Goal: Information Seeking & Learning: Learn about a topic

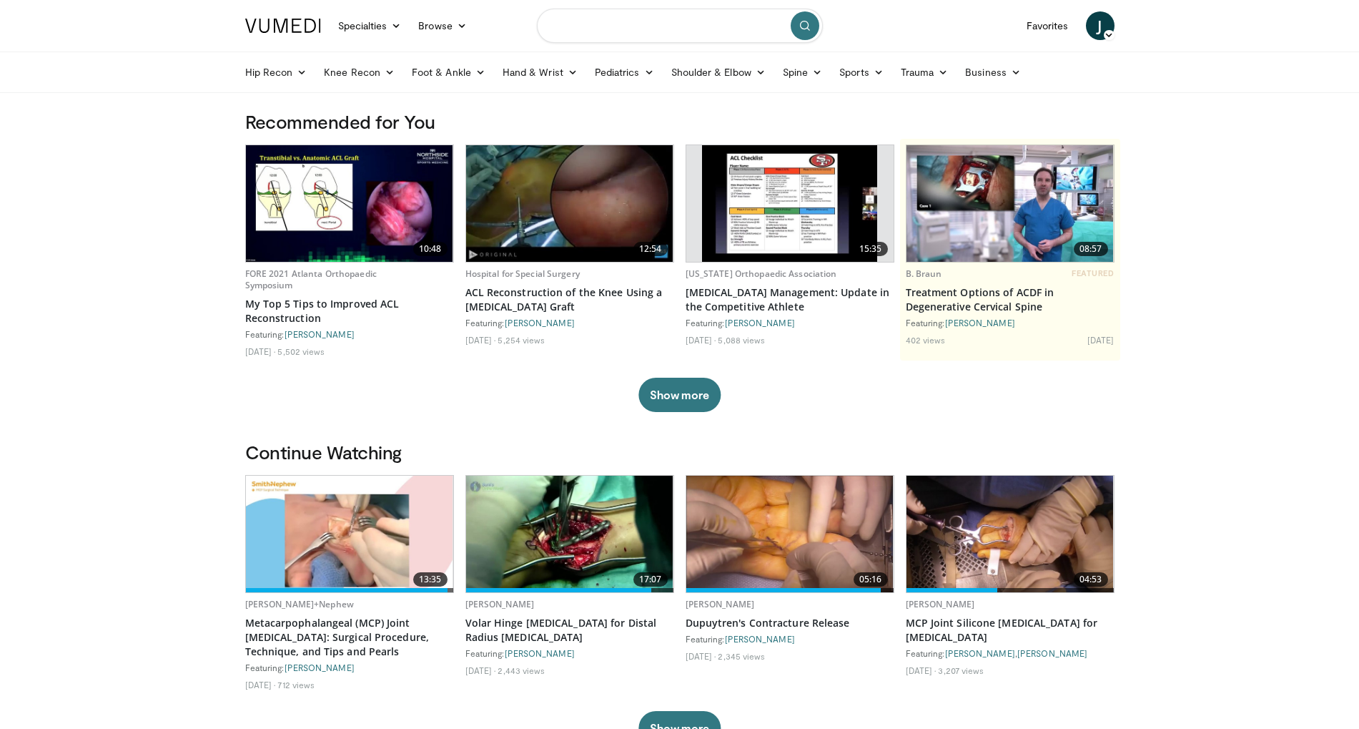
click at [591, 14] on input "Search topics, interventions" at bounding box center [680, 26] width 286 height 34
type input "****"
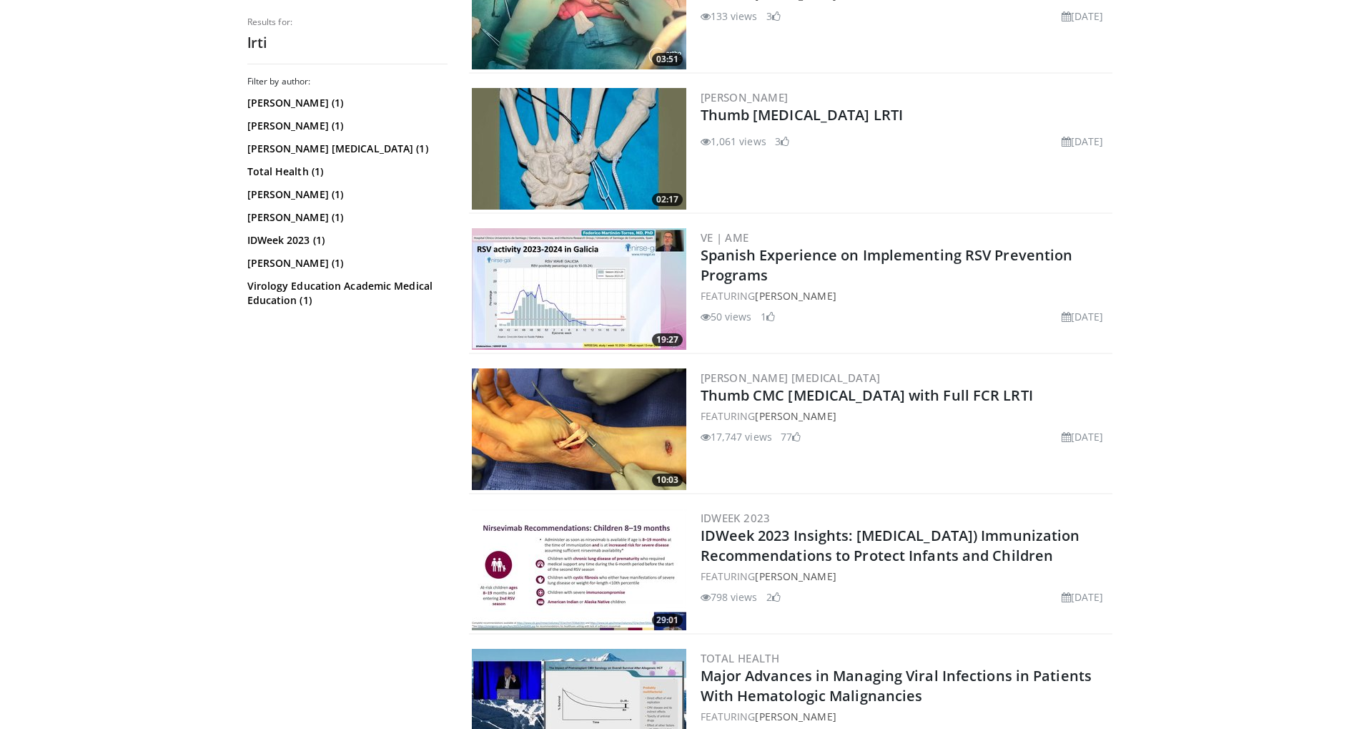
scroll to position [214, 0]
click at [599, 418] on img at bounding box center [579, 428] width 214 height 122
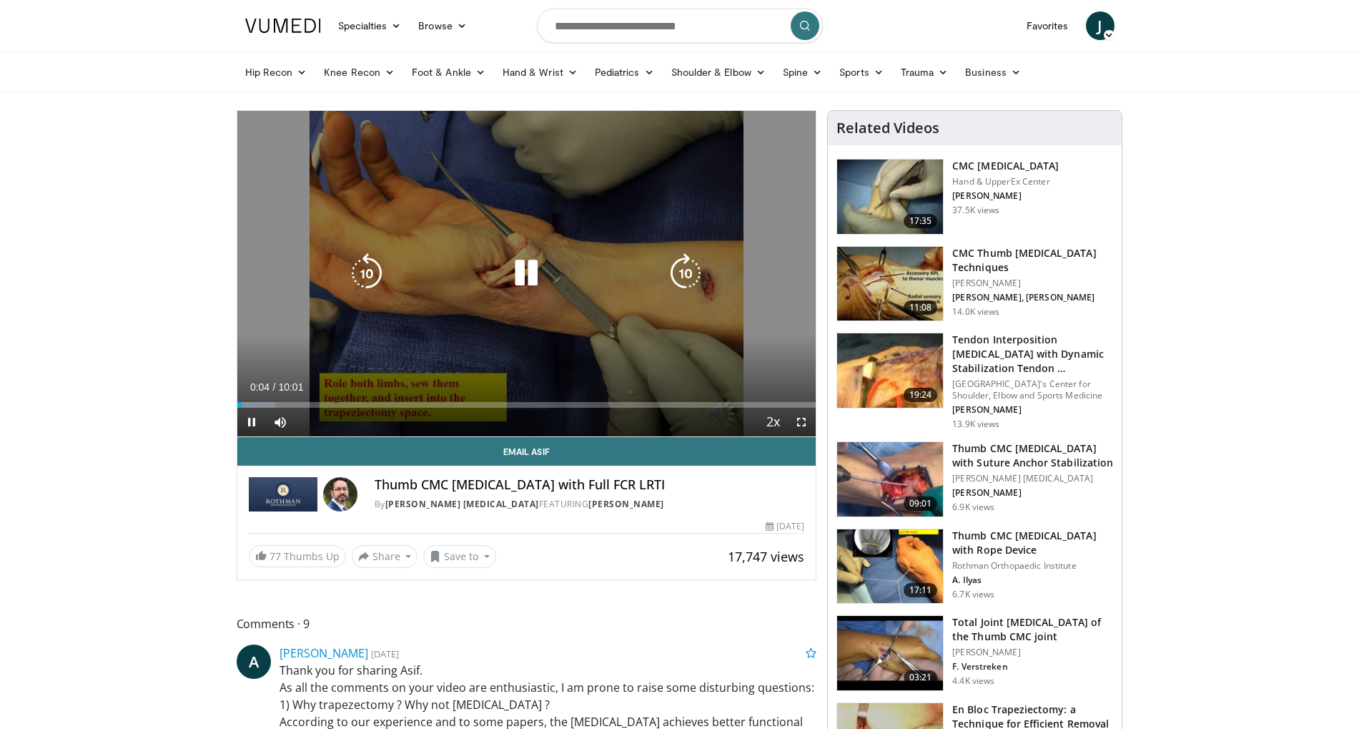
click at [521, 271] on icon "Video Player" at bounding box center [526, 273] width 40 height 40
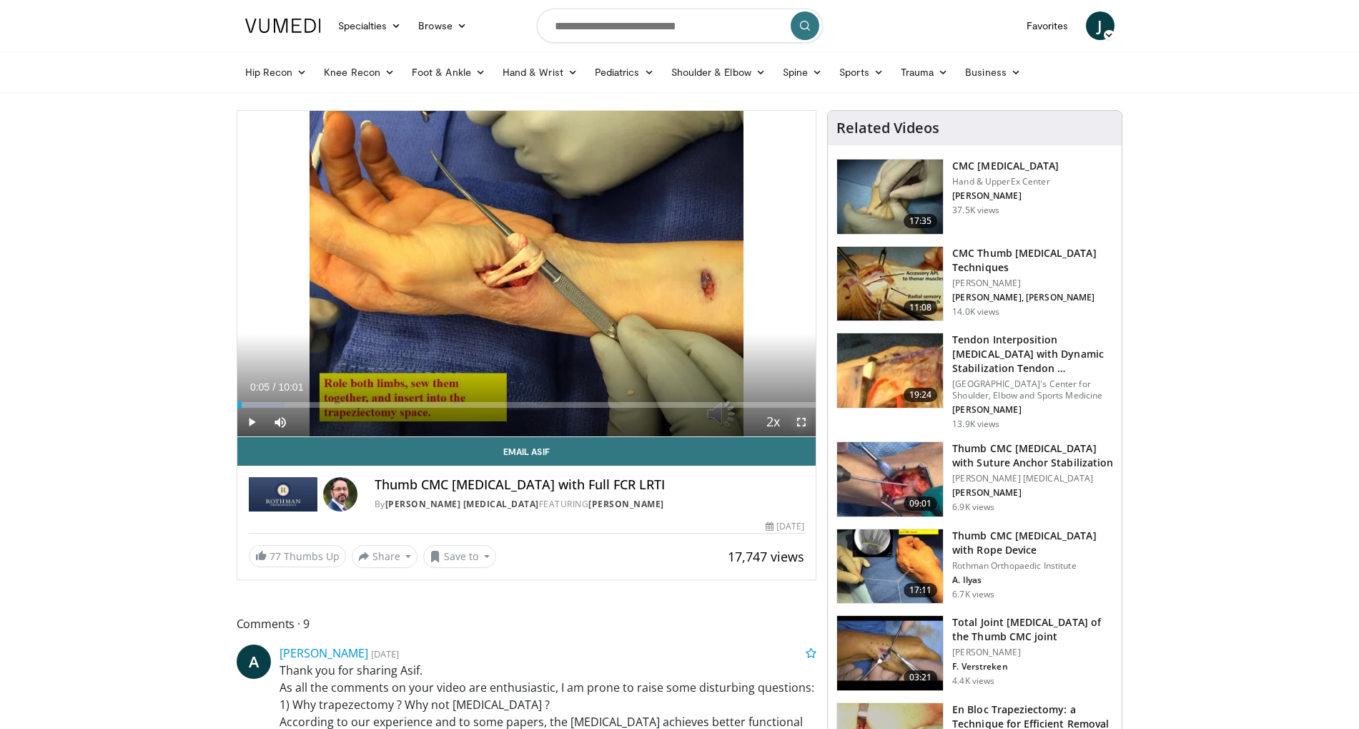
click at [812, 412] on span "Video Player" at bounding box center [801, 422] width 29 height 29
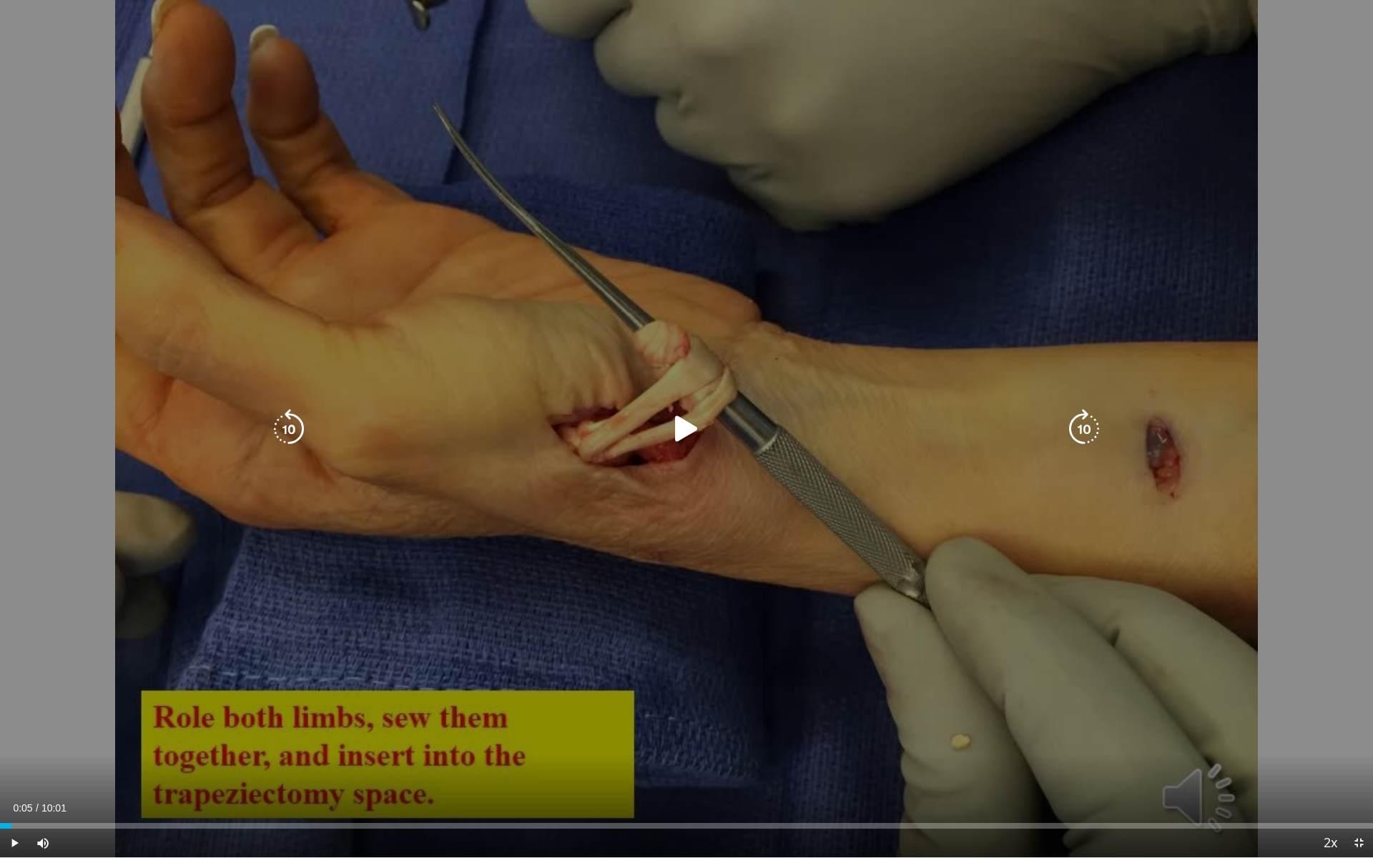
click at [660, 422] on div "Video Player" at bounding box center [687, 429] width 824 height 29
click at [680, 428] on icon "Video Player" at bounding box center [686, 429] width 40 height 40
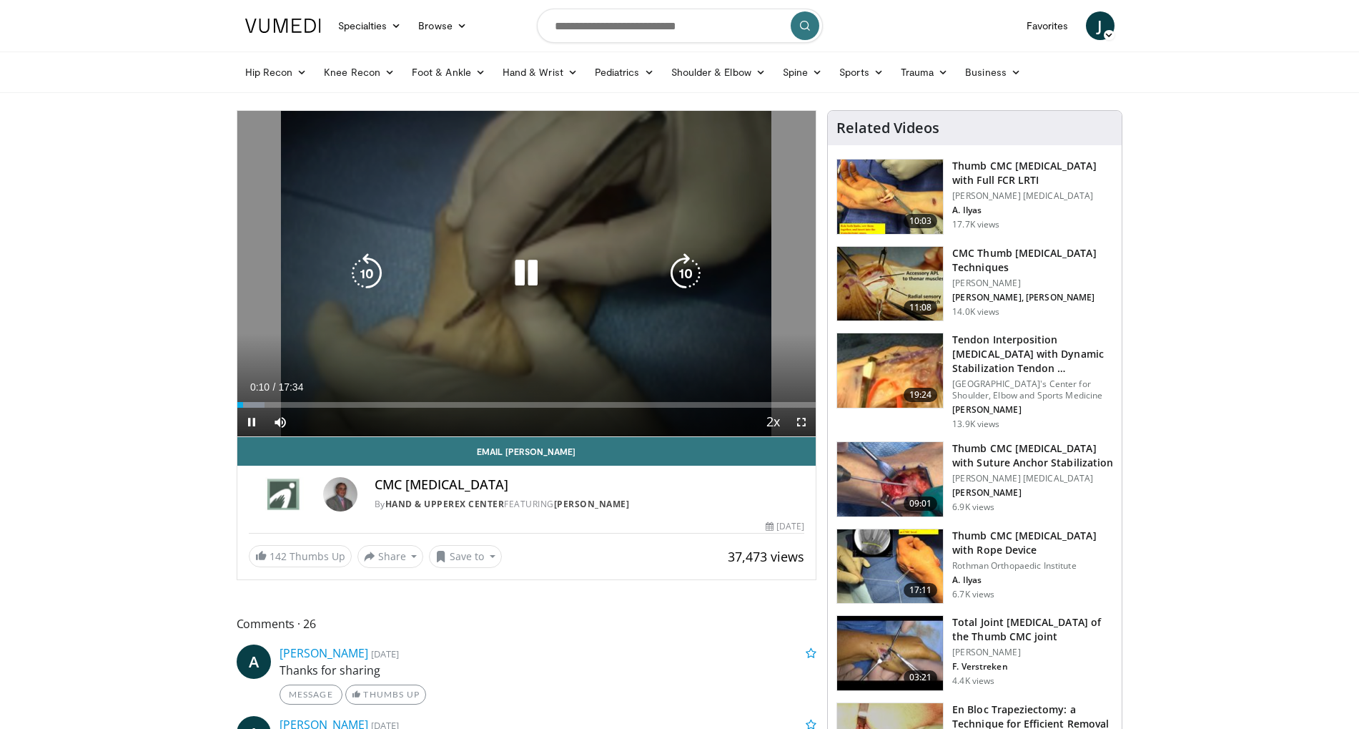
click at [545, 255] on icon "Video Player" at bounding box center [526, 273] width 40 height 40
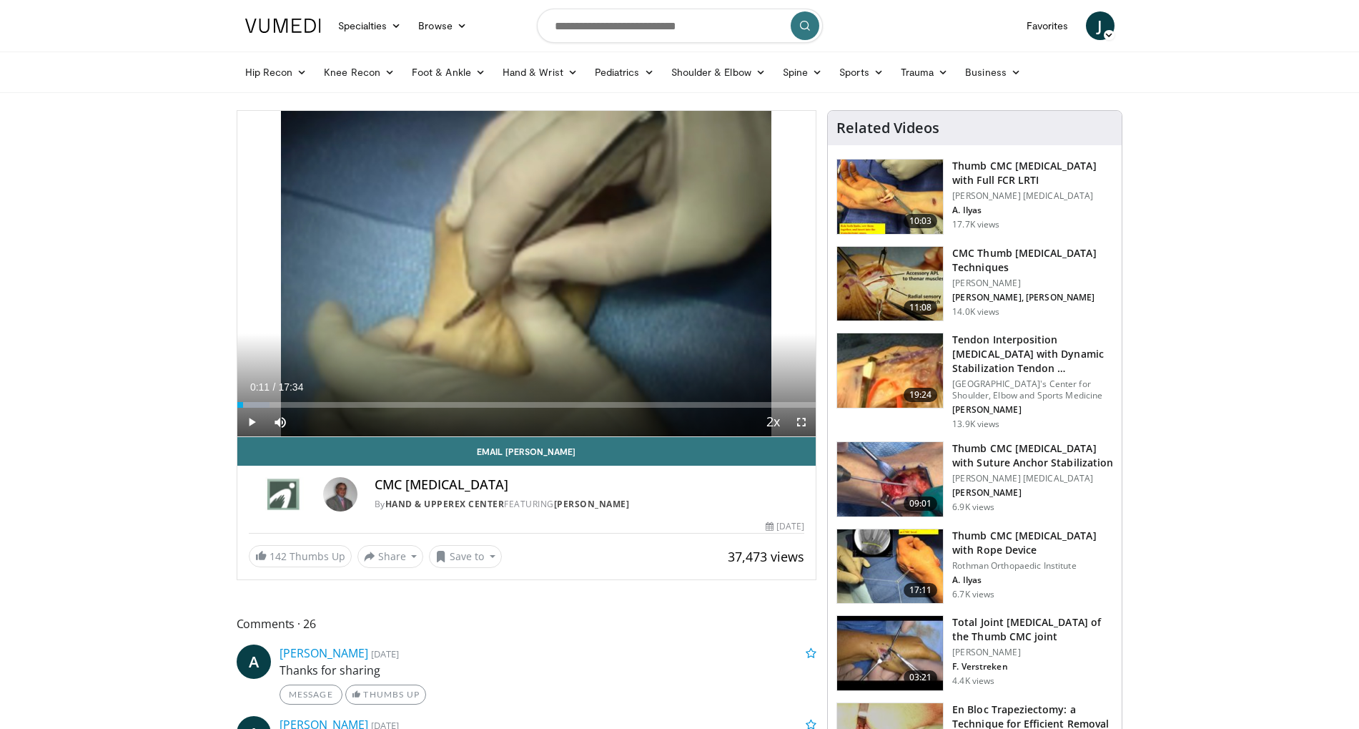
click at [881, 303] on img at bounding box center [890, 284] width 106 height 74
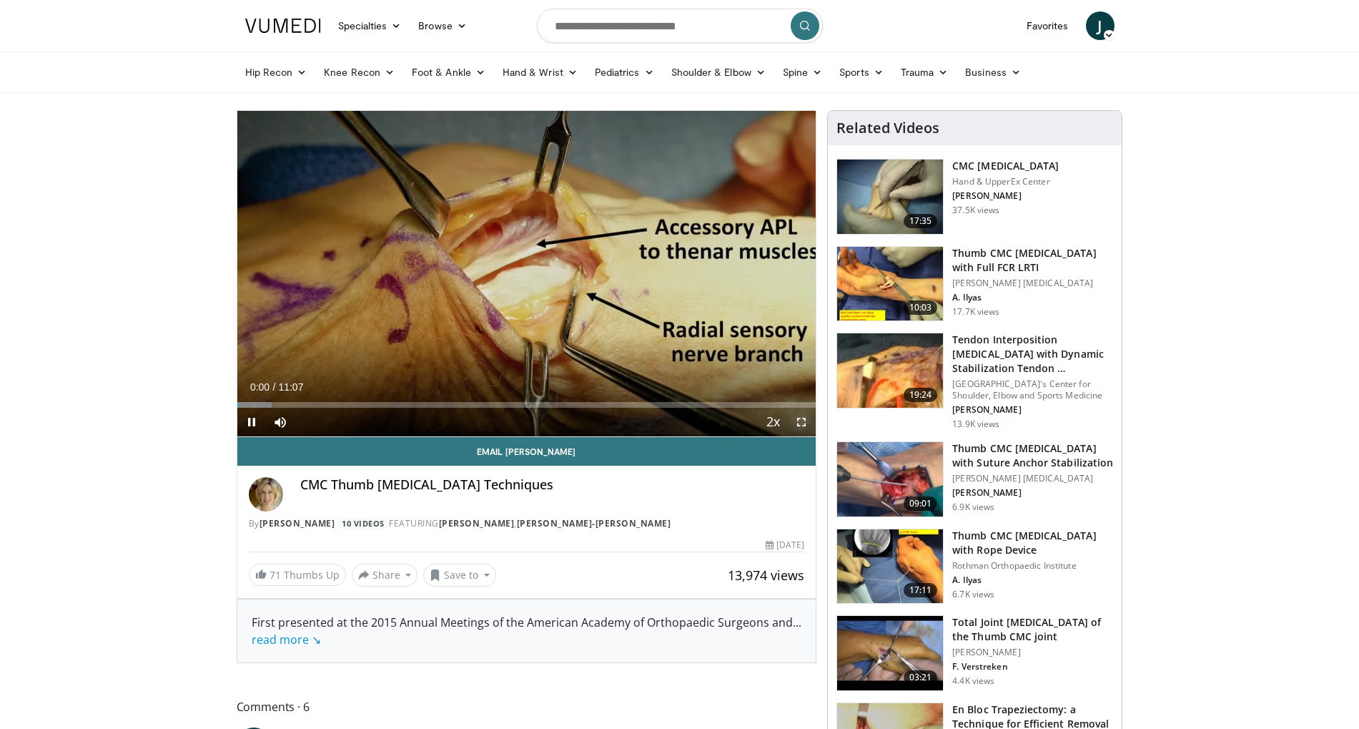
click at [801, 418] on span "Video Player" at bounding box center [801, 422] width 29 height 29
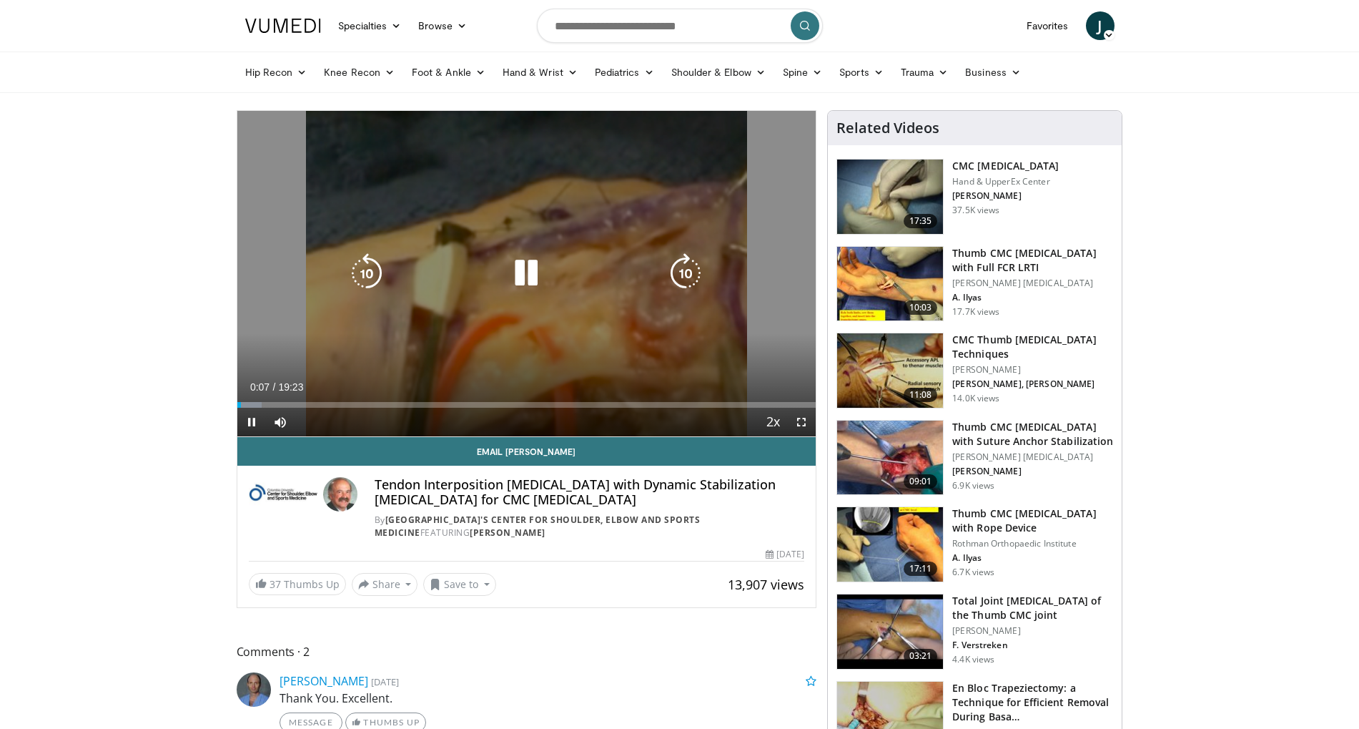
click at [431, 217] on div "10 seconds Tap to unmute" at bounding box center [526, 273] width 579 height 325
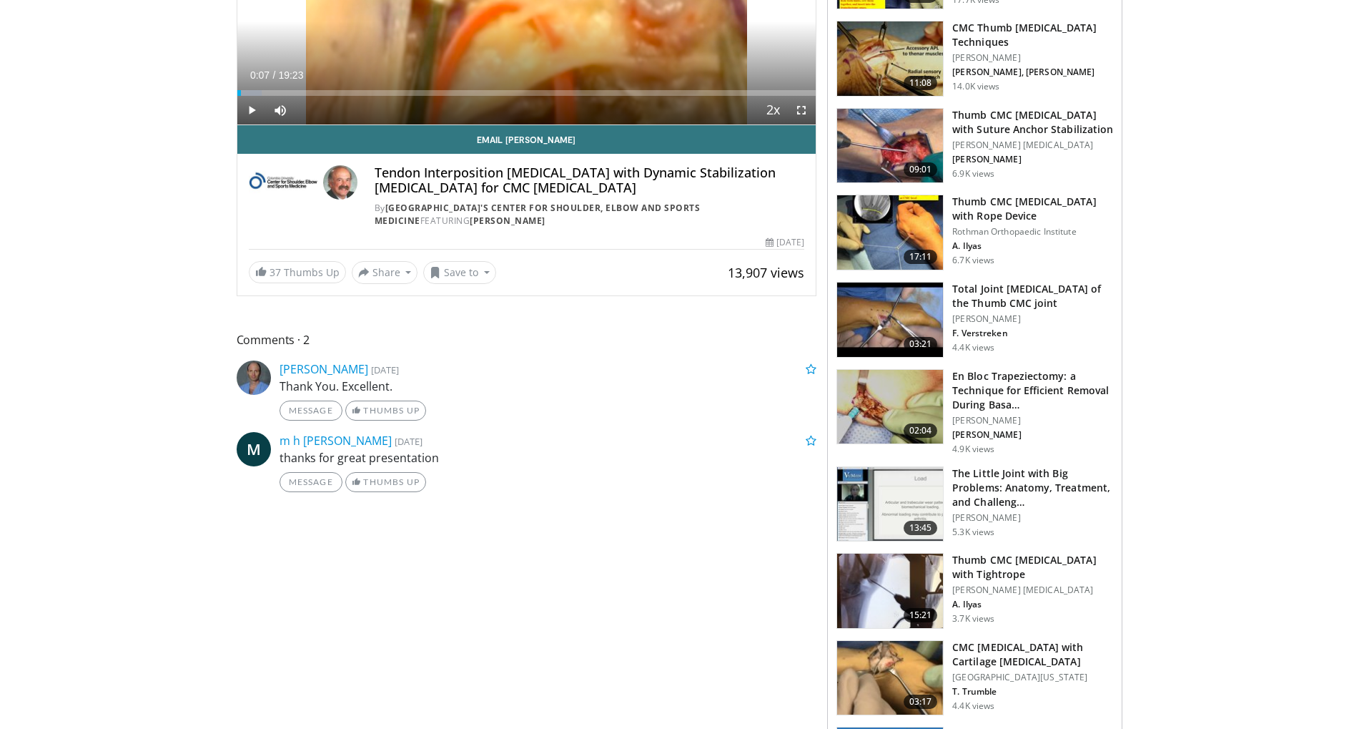
scroll to position [350, 0]
